Goal: Information Seeking & Learning: Learn about a topic

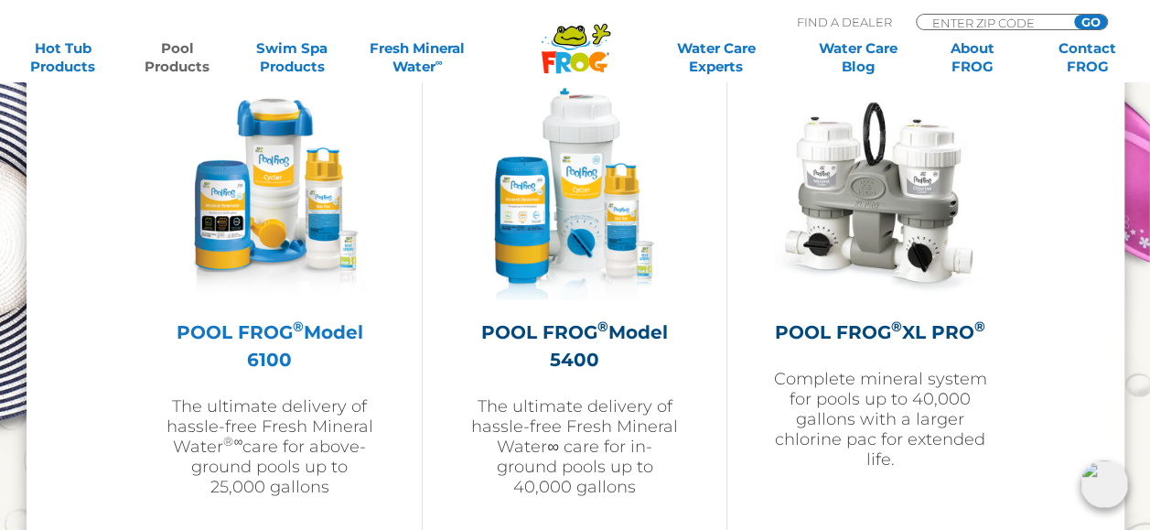
scroll to position [2835, 0]
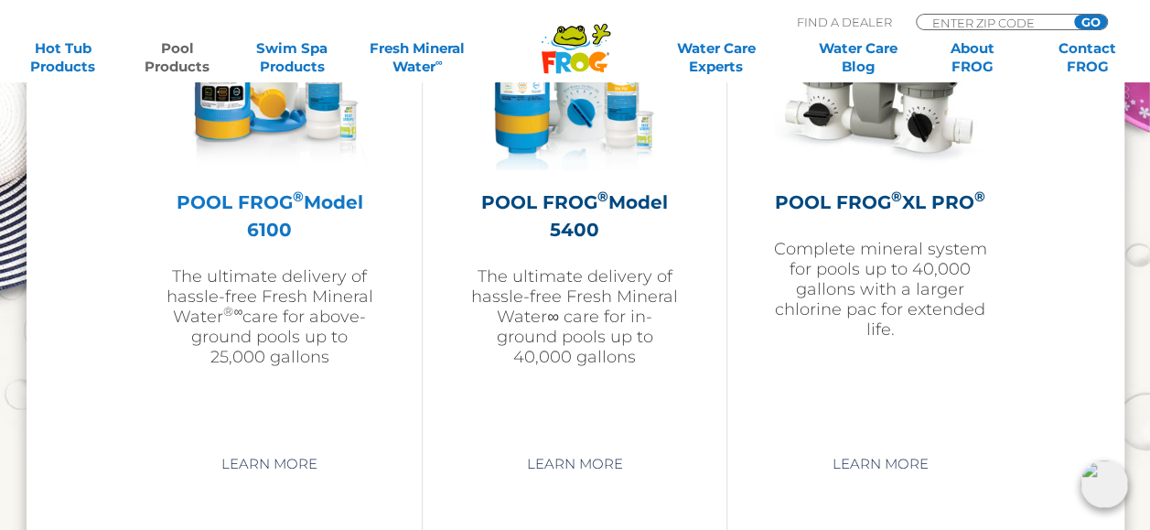
click at [262, 196] on h2 "POOL FROG ® Model 6100" at bounding box center [270, 215] width 212 height 55
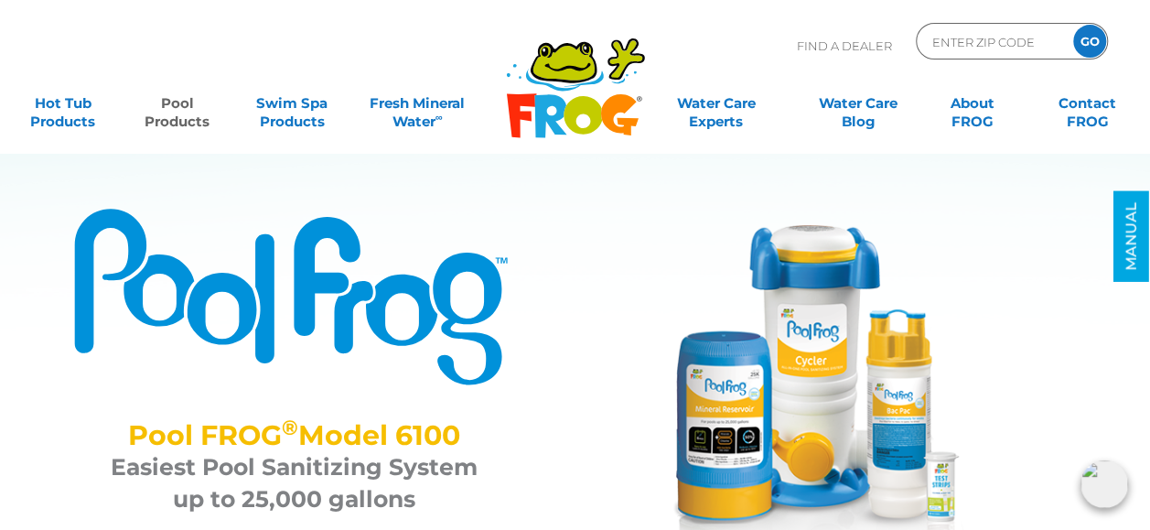
drag, startPoint x: 131, startPoint y: 435, endPoint x: 459, endPoint y: 423, distance: 328.6
click at [459, 423] on h2 "Pool FROG ® Model 6100" at bounding box center [294, 435] width 398 height 32
drag, startPoint x: 459, startPoint y: 423, endPoint x: 396, endPoint y: 426, distance: 63.2
copy h2 "Pool FROG ® Model 6100"
